Goal: Task Accomplishment & Management: Manage account settings

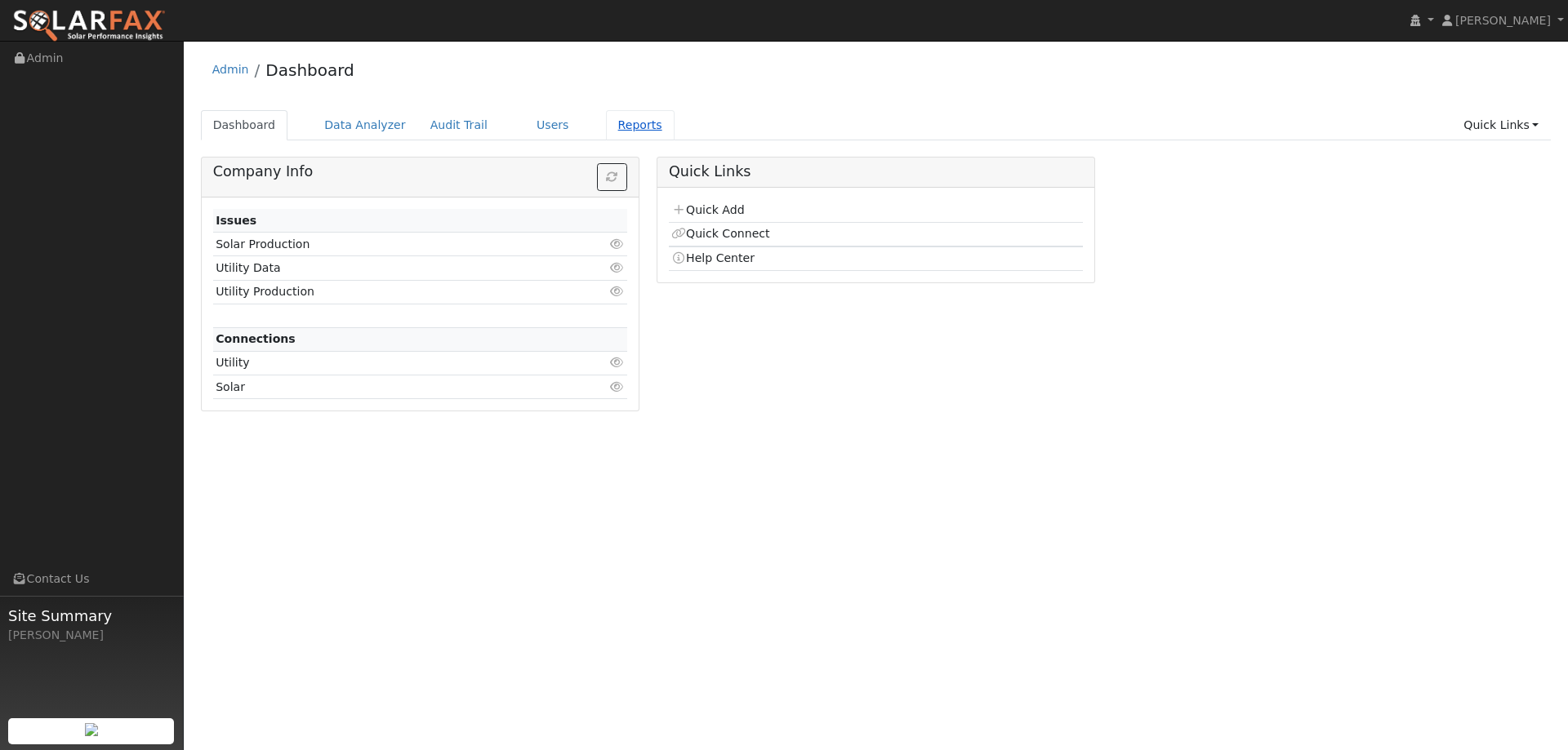
click at [609, 122] on link "Reports" at bounding box center [640, 125] width 69 height 30
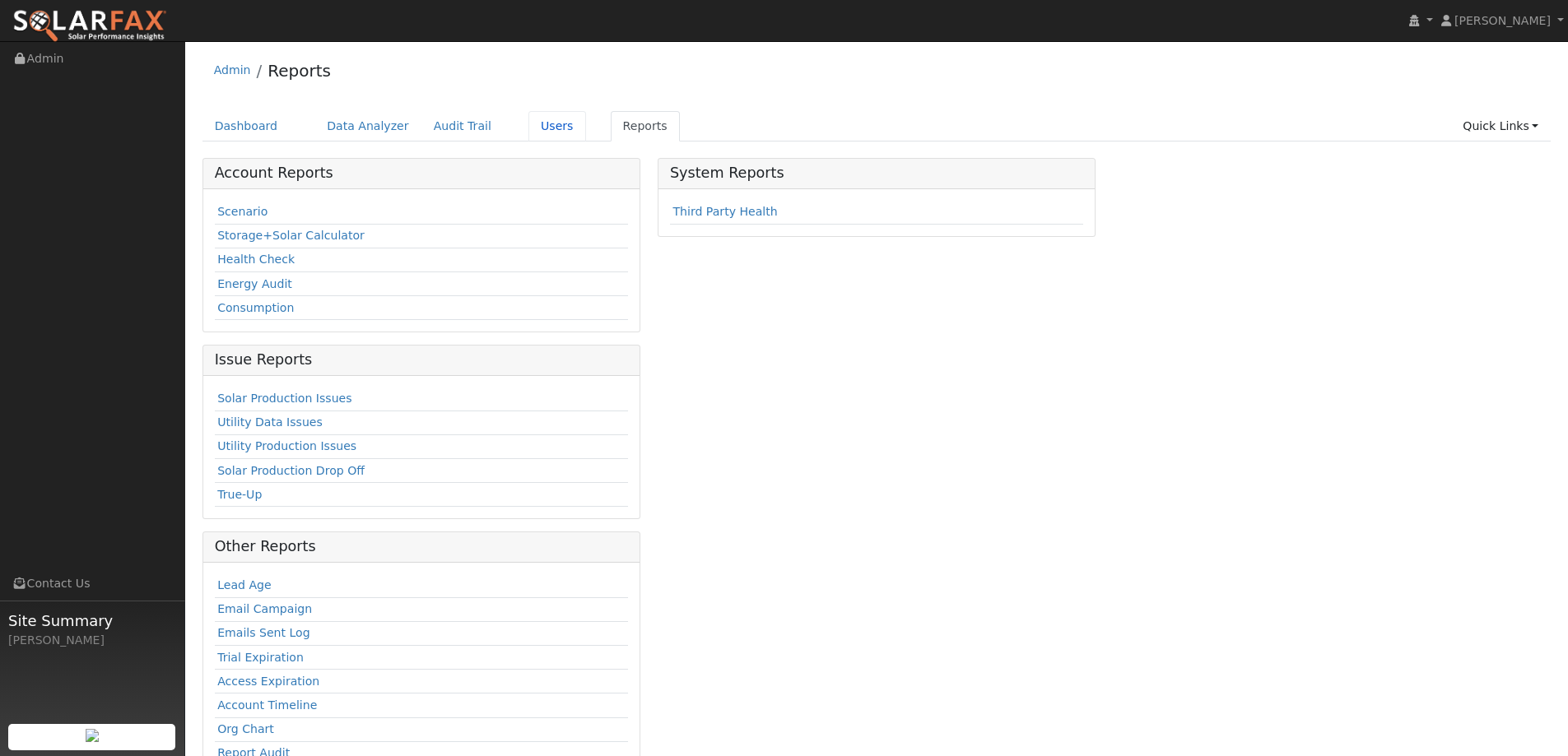
click at [529, 131] on link "Users" at bounding box center [557, 126] width 58 height 30
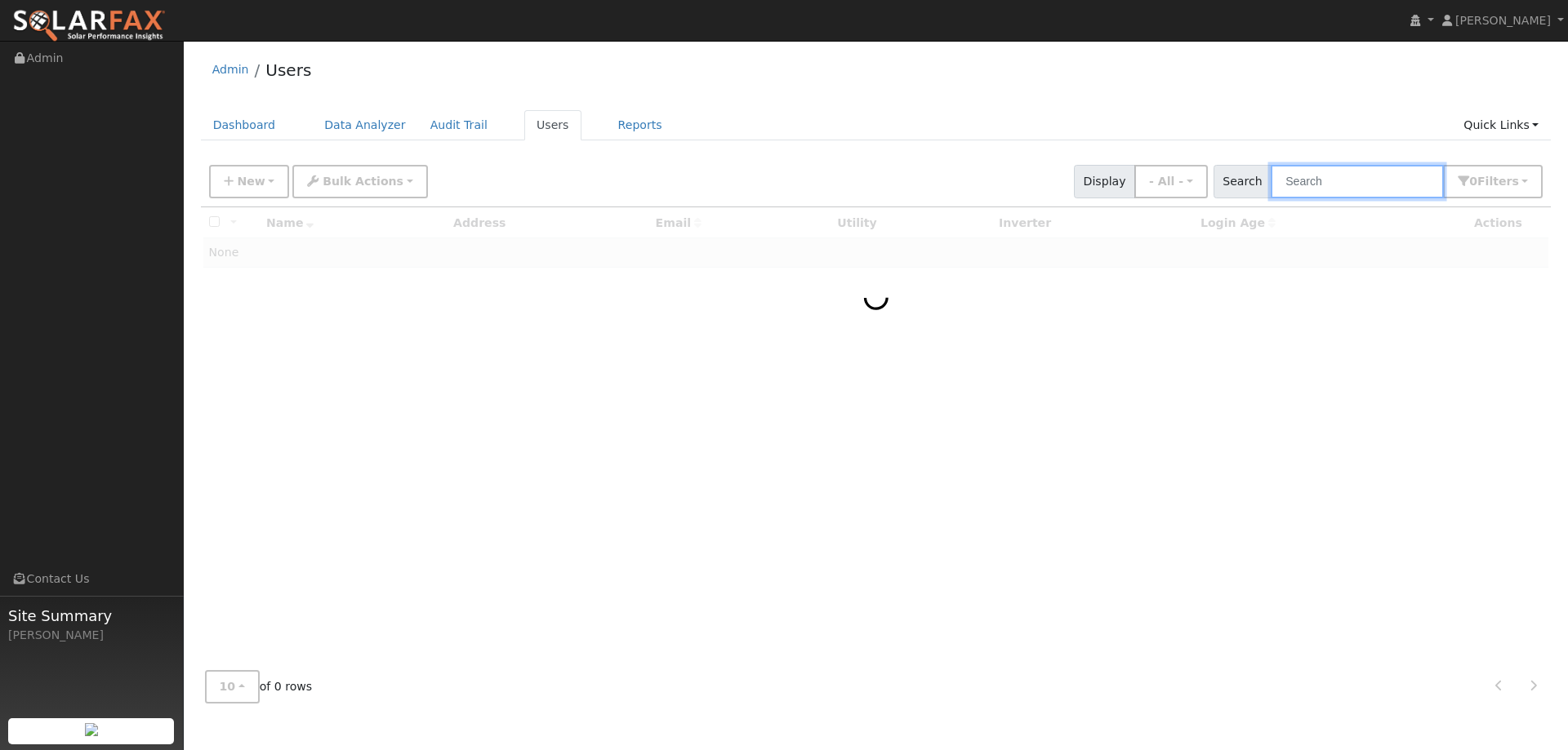
click at [1404, 169] on input "text" at bounding box center [1357, 182] width 173 height 33
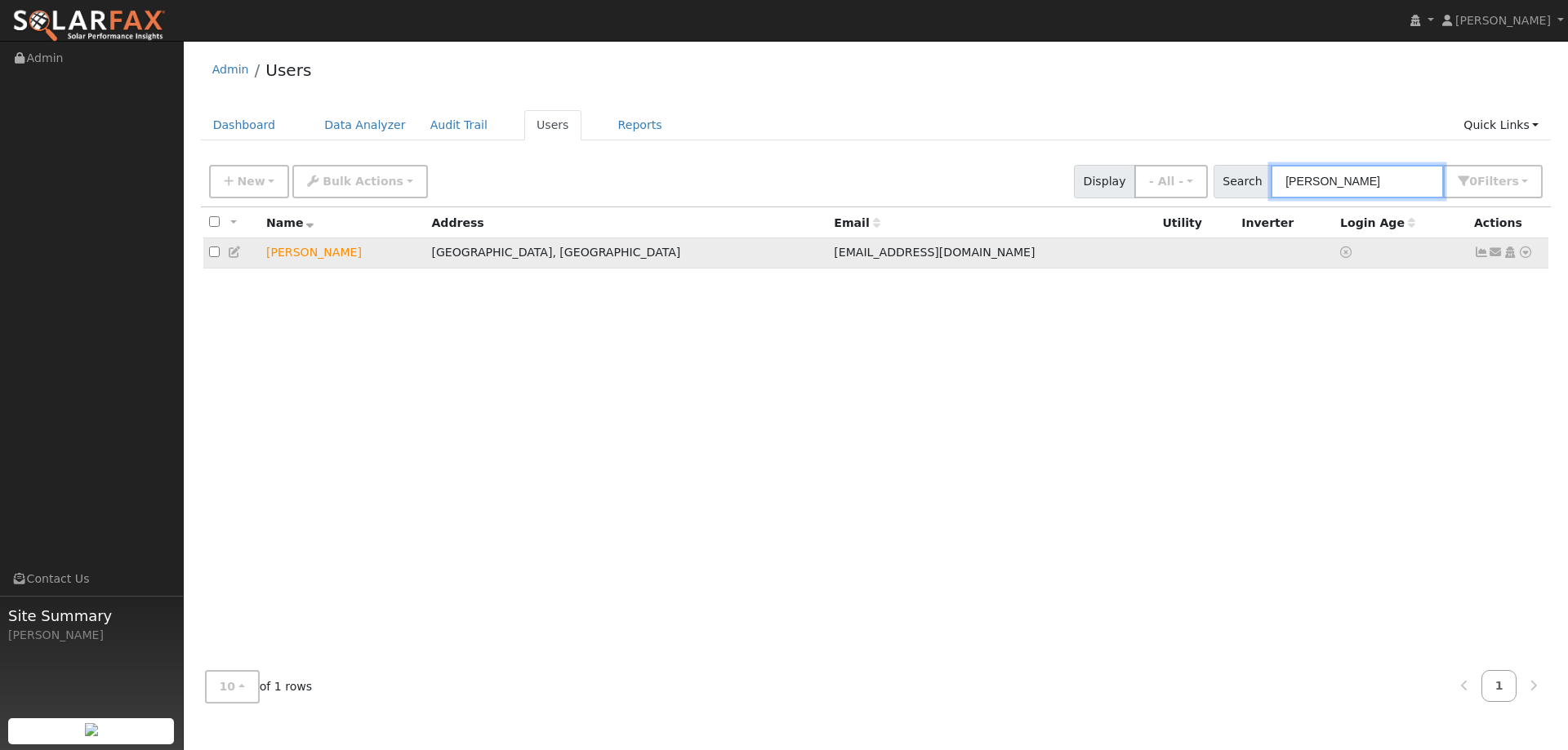
type input "tom cauge"
click at [1521, 254] on icon at bounding box center [1526, 252] width 15 height 12
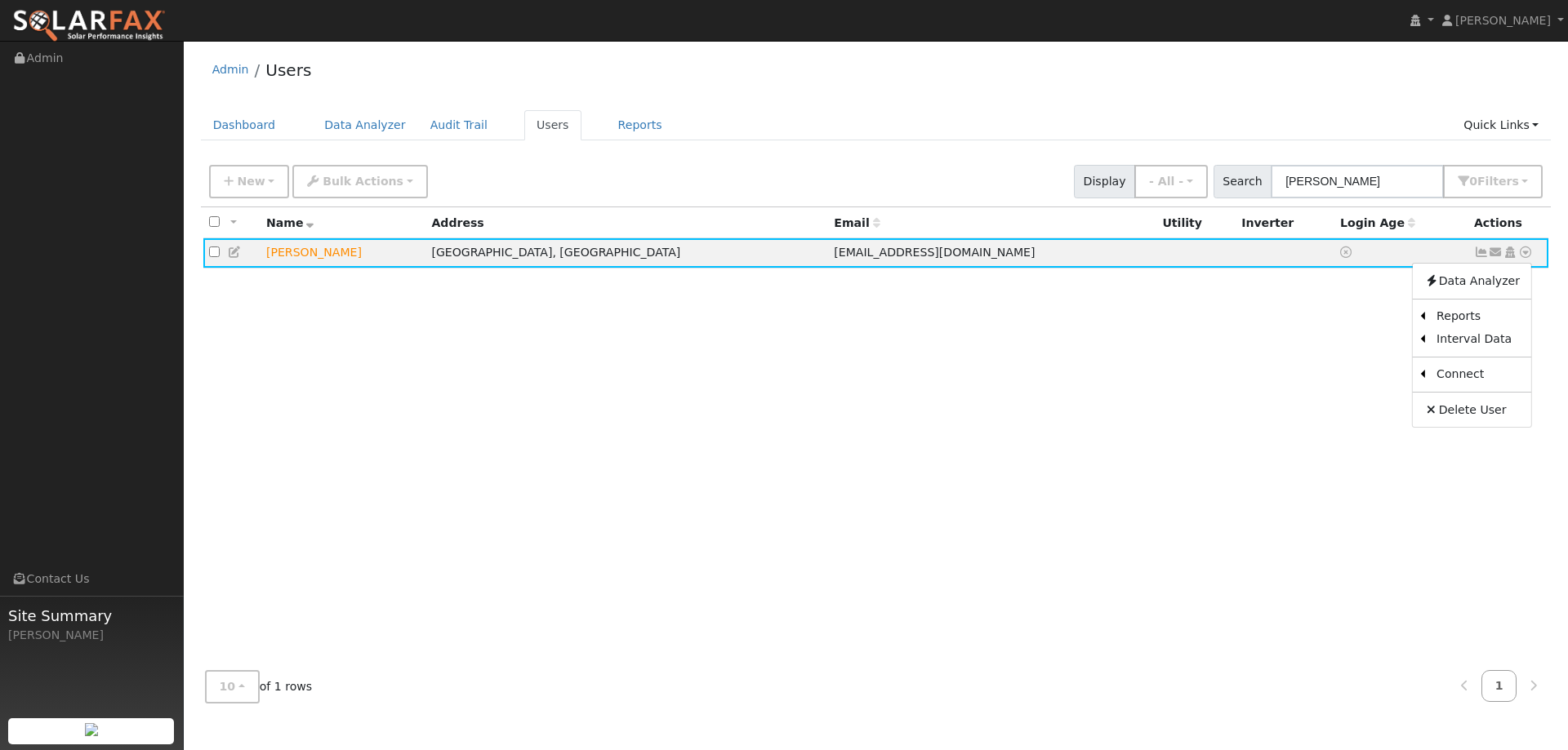
click at [0, 0] on link "Utility" at bounding box center [0, 0] width 0 height 0
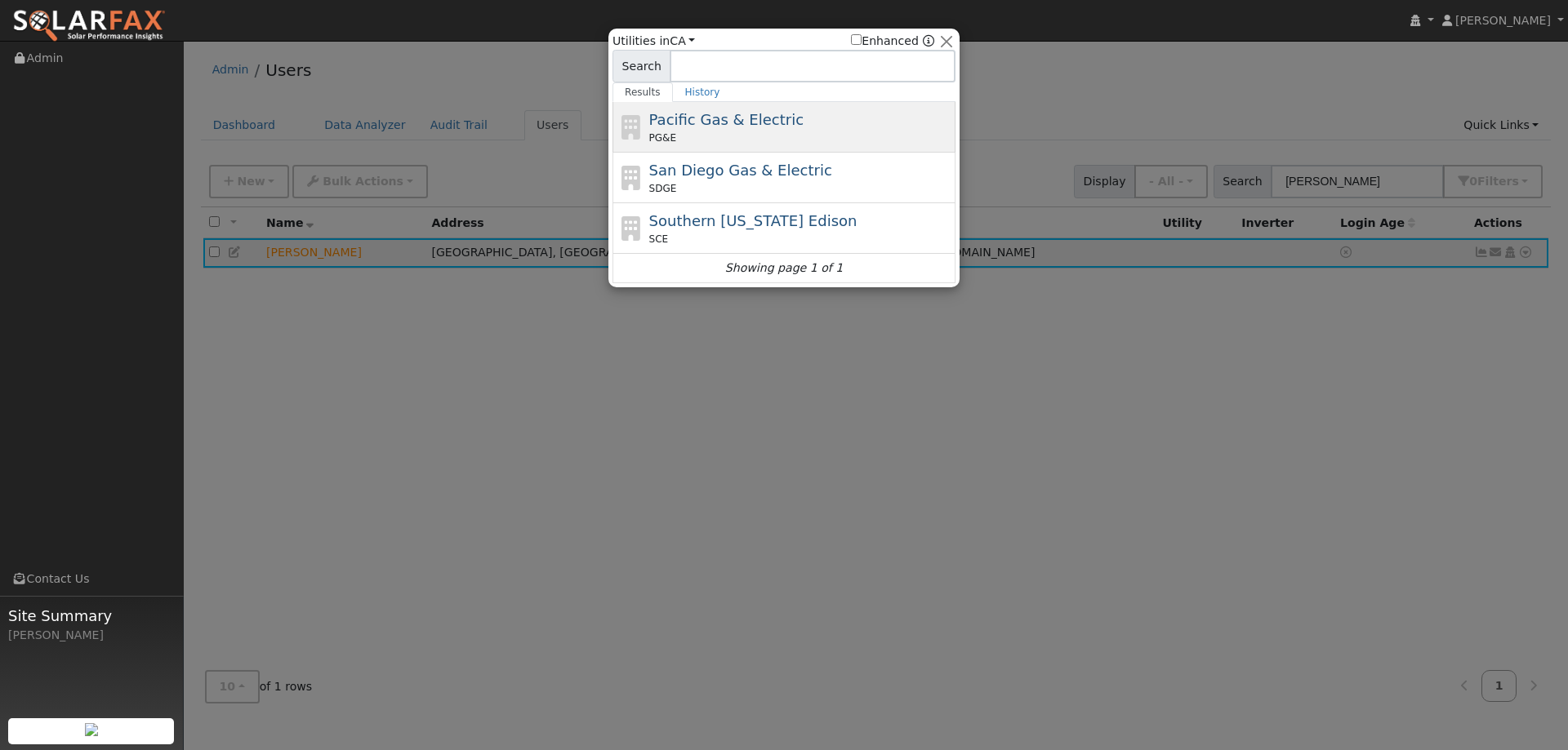
click at [720, 105] on div "Pacific Gas & Electric PG&E" at bounding box center [784, 127] width 343 height 51
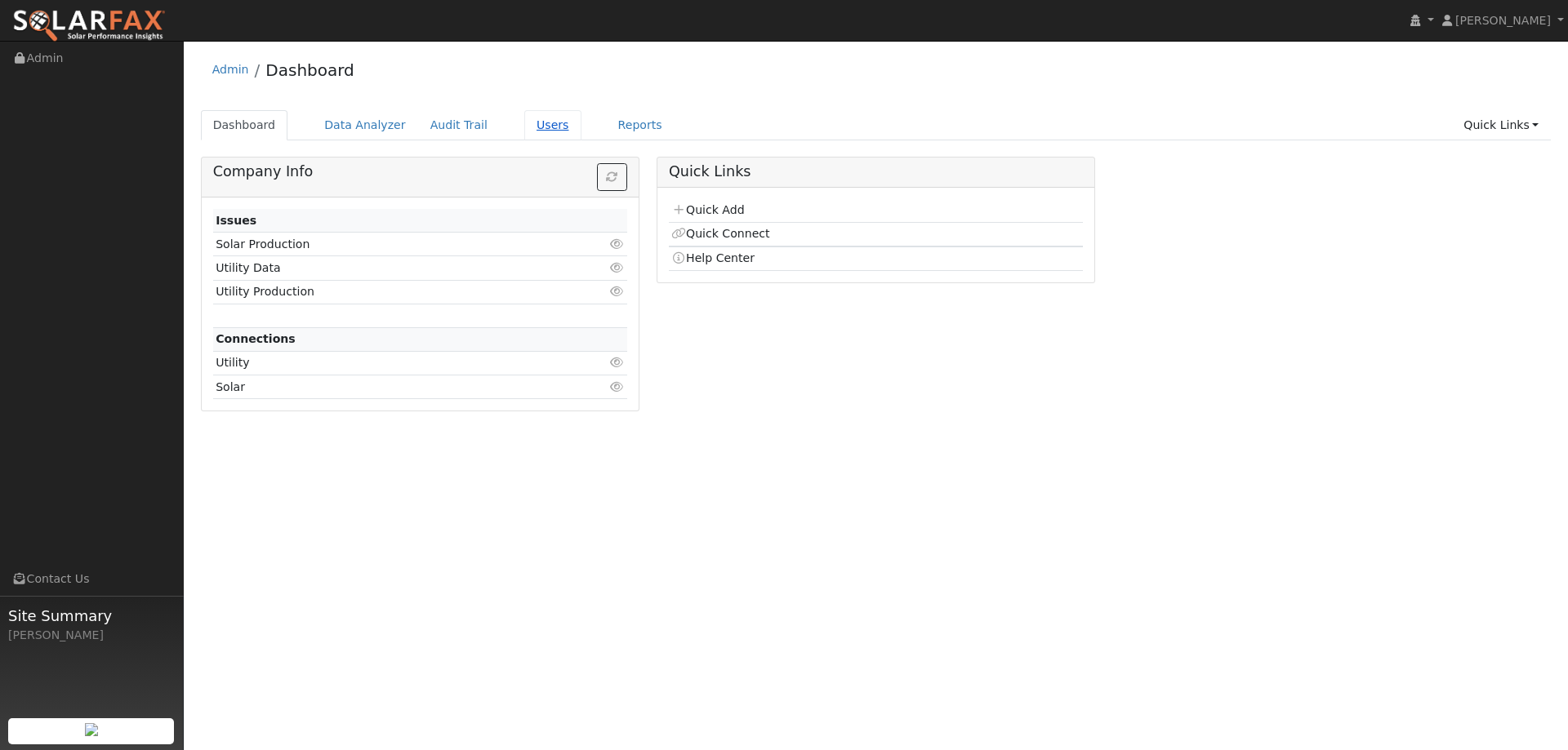
click at [524, 122] on link "Users" at bounding box center [553, 125] width 57 height 30
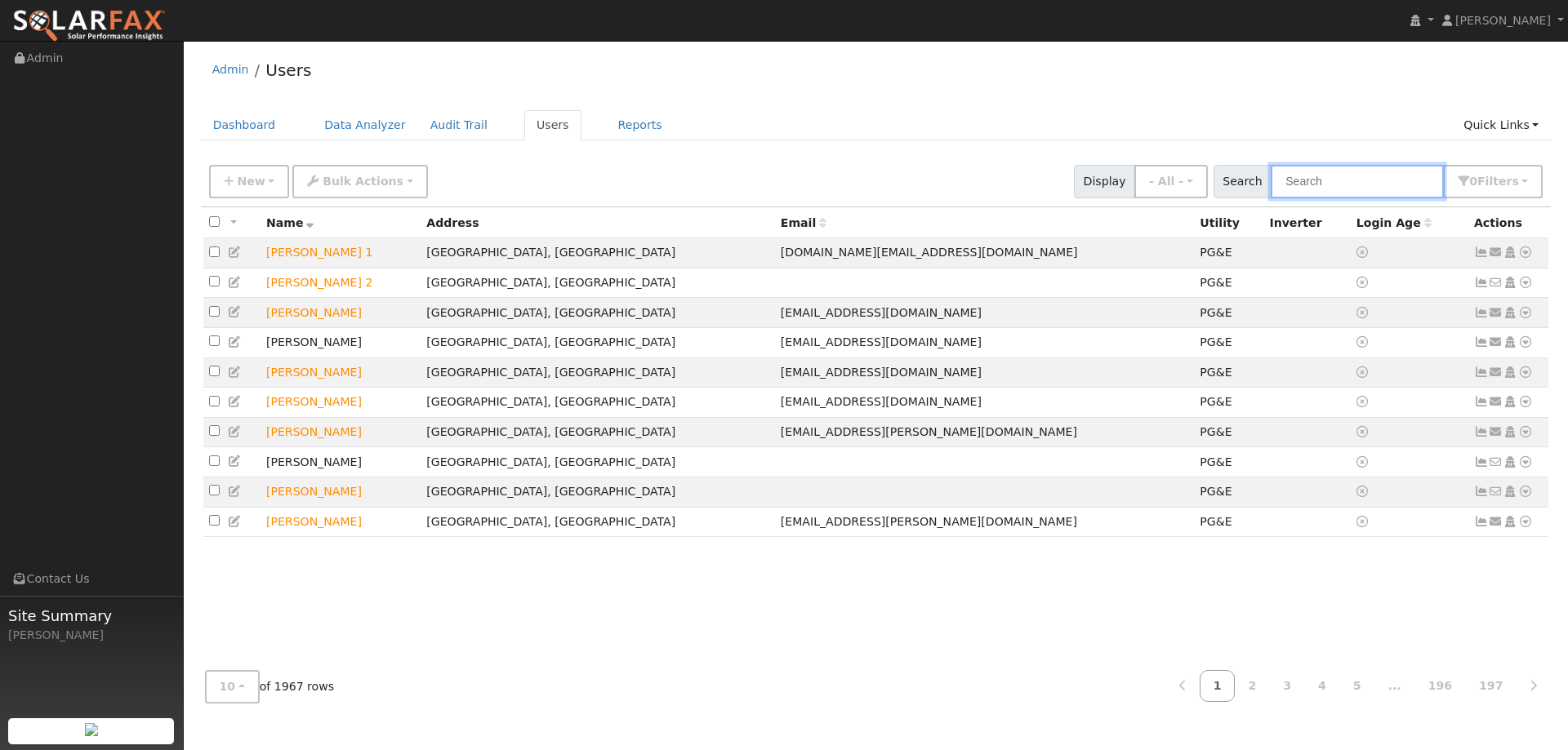
click at [1338, 189] on input "text" at bounding box center [1357, 182] width 173 height 33
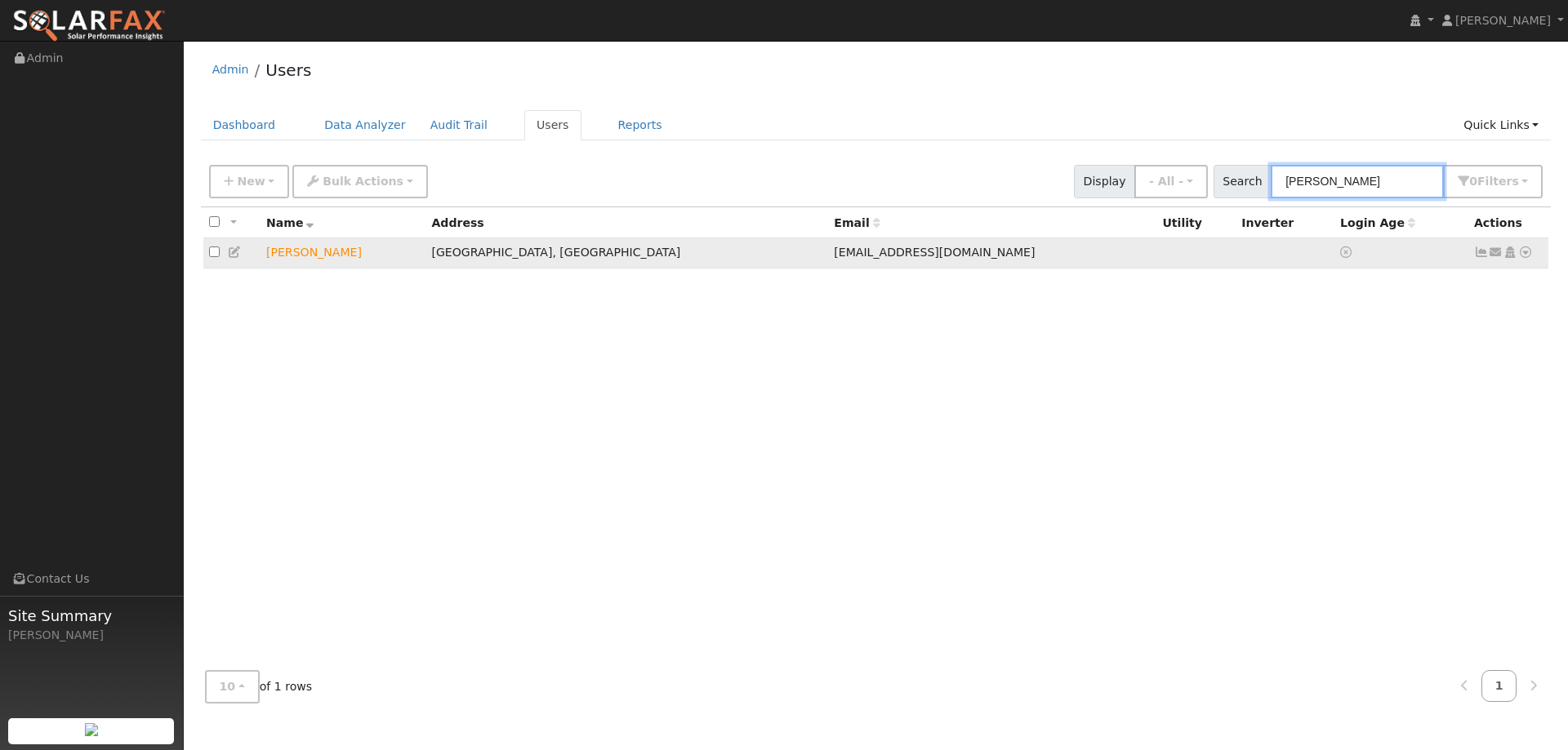
type input "[PERSON_NAME]"
click at [1526, 254] on icon at bounding box center [1526, 252] width 15 height 12
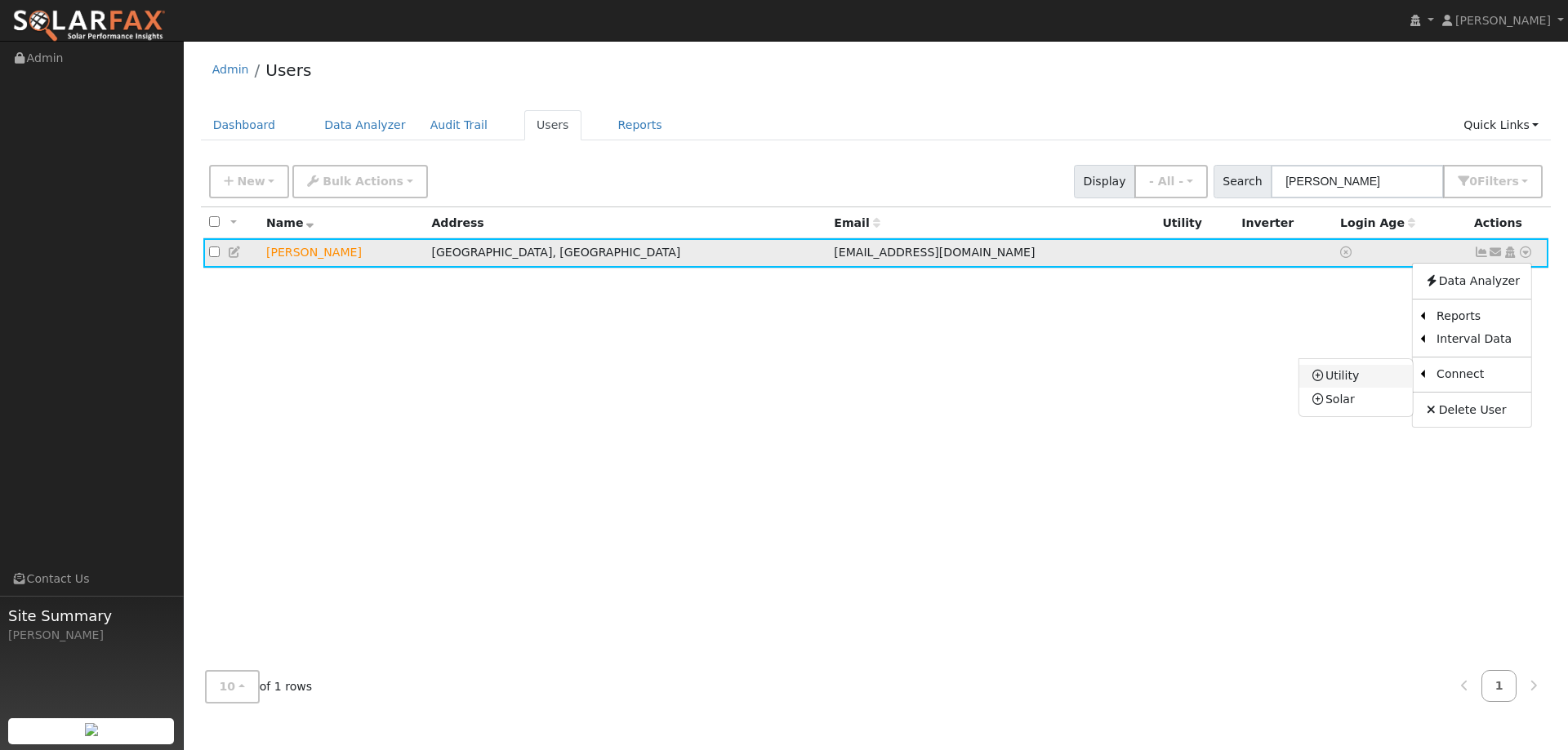
click at [1385, 378] on link "Utility" at bounding box center [1356, 376] width 114 height 23
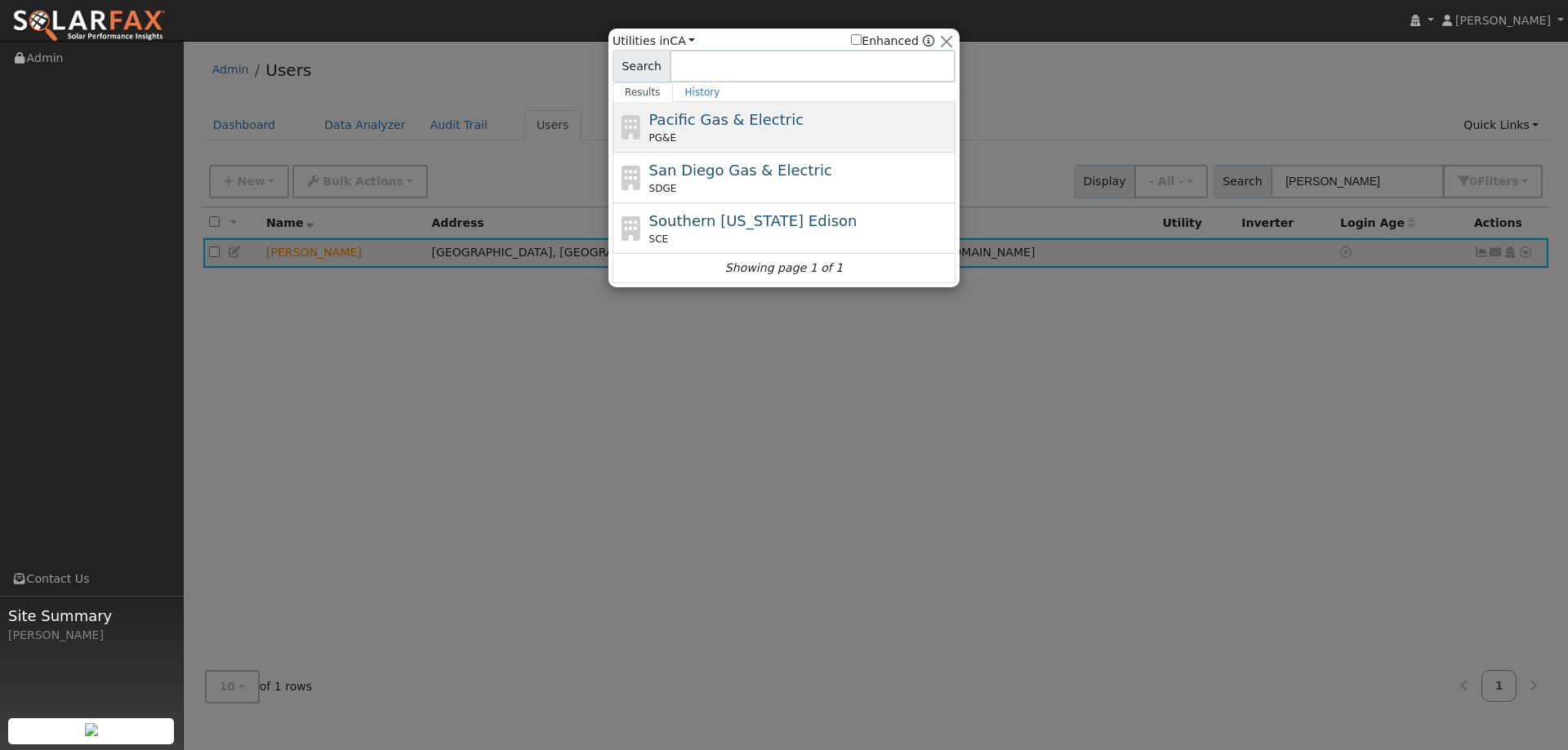
click at [835, 144] on div "PG&E" at bounding box center [800, 138] width 303 height 15
